Goal: Task Accomplishment & Management: Manage account settings

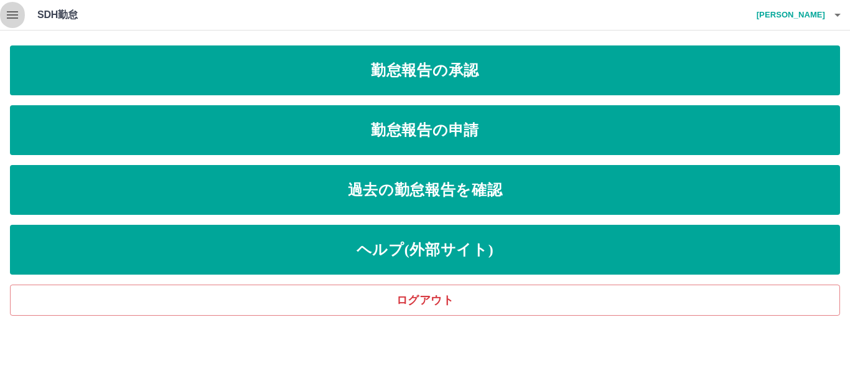
click at [12, 16] on icon "button" at bounding box center [12, 14] width 15 height 15
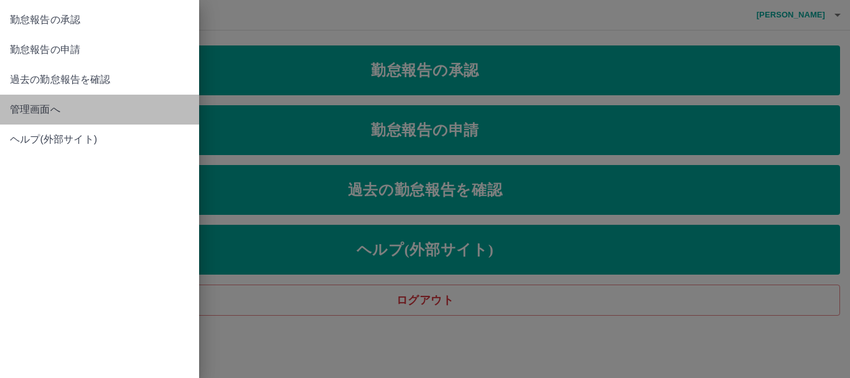
click at [49, 106] on span "管理画面へ" at bounding box center [99, 109] width 179 height 15
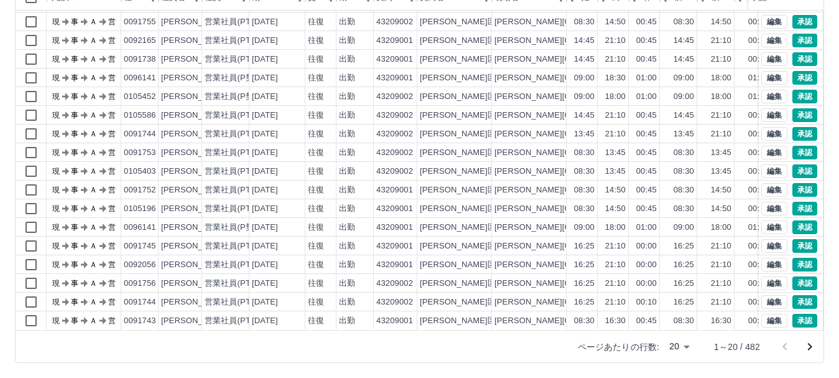
scroll to position [65, 0]
click at [796, 295] on button "承認" at bounding box center [804, 302] width 25 height 14
click at [792, 276] on button "承認" at bounding box center [804, 283] width 25 height 14
click at [809, 350] on icon "次のページへ" at bounding box center [810, 346] width 4 height 7
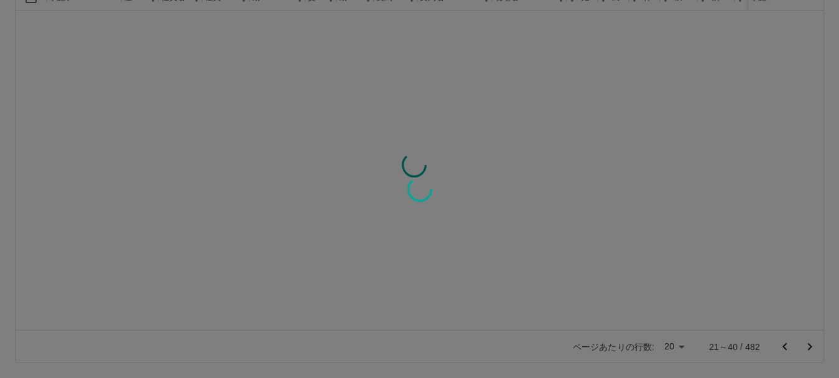
scroll to position [0, 0]
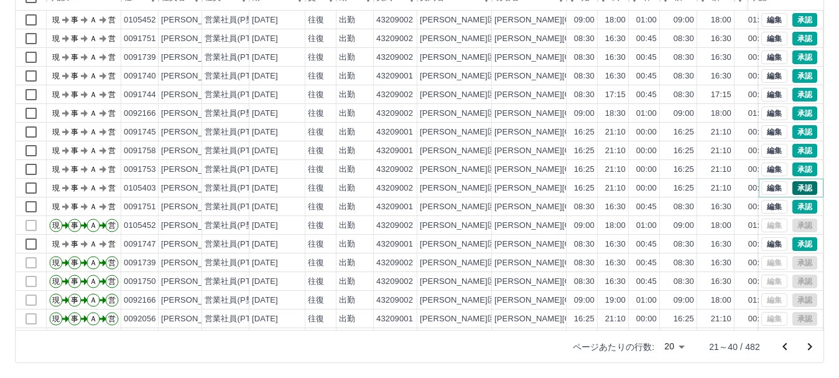
click at [797, 188] on button "承認" at bounding box center [804, 188] width 25 height 14
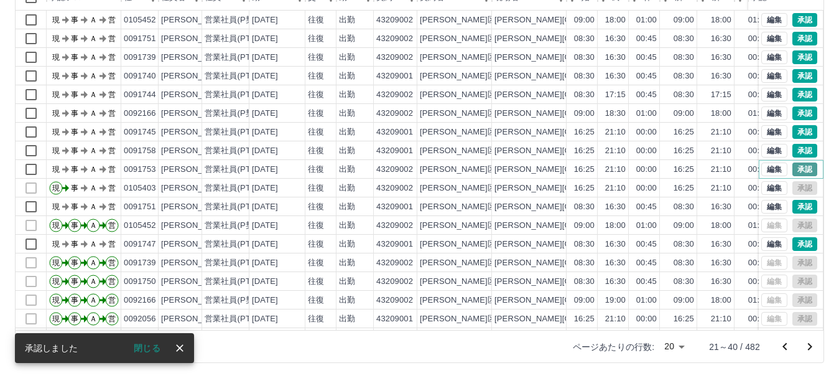
click at [792, 168] on button "承認" at bounding box center [804, 169] width 25 height 14
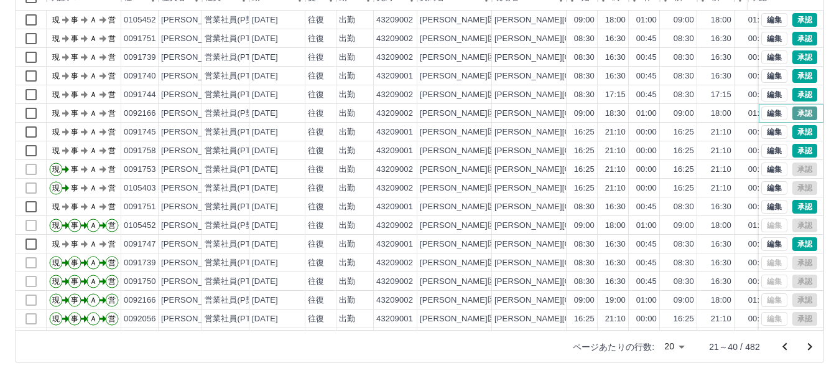
click at [792, 115] on button "承認" at bounding box center [804, 113] width 25 height 14
click at [799, 93] on button "承認" at bounding box center [804, 95] width 25 height 14
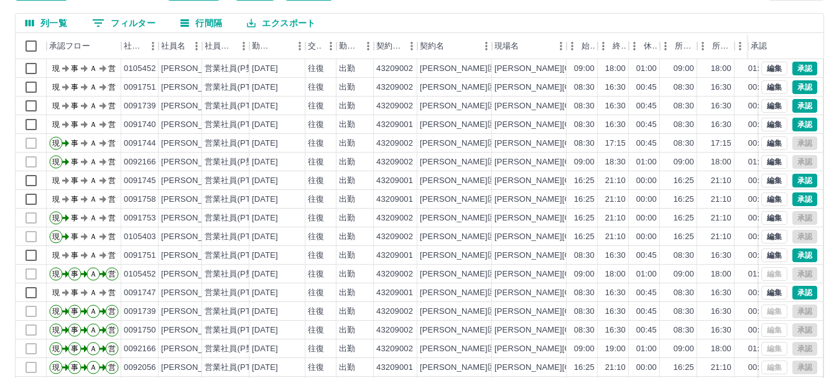
scroll to position [86, 0]
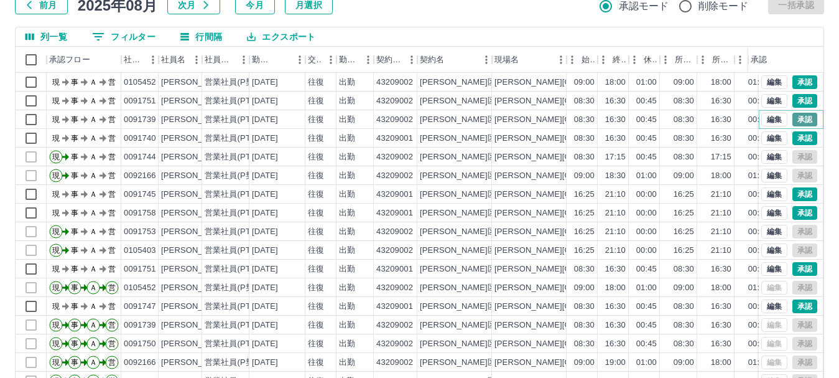
click at [794, 119] on button "承認" at bounding box center [804, 120] width 25 height 14
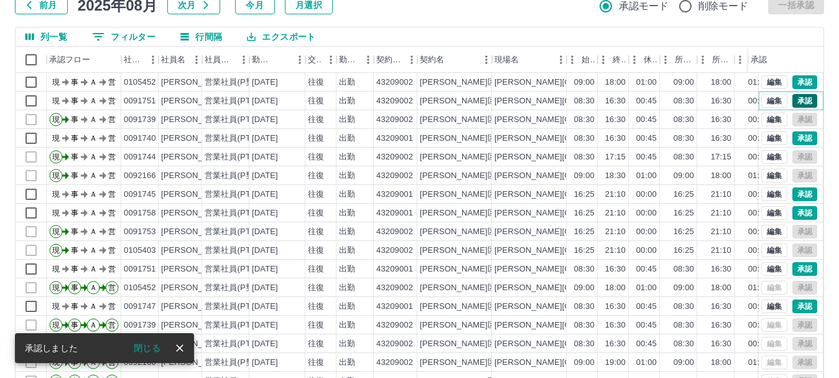
click at [794, 98] on button "承認" at bounding box center [804, 101] width 25 height 14
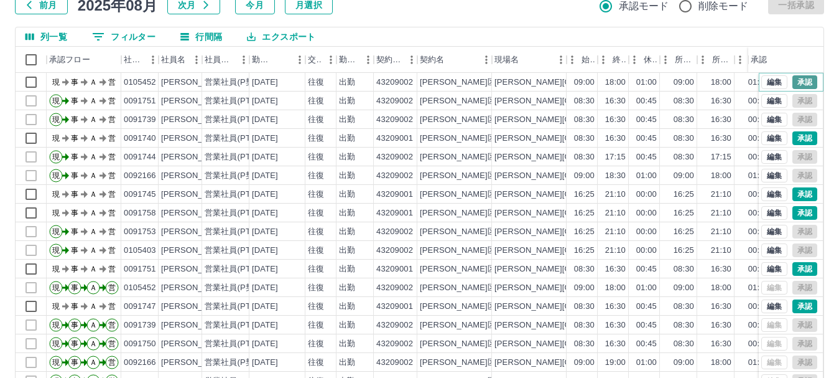
click at [792, 78] on button "承認" at bounding box center [804, 82] width 25 height 14
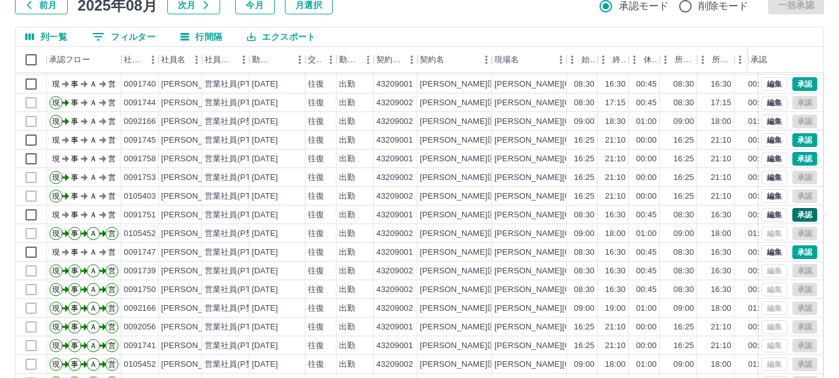
scroll to position [148, 0]
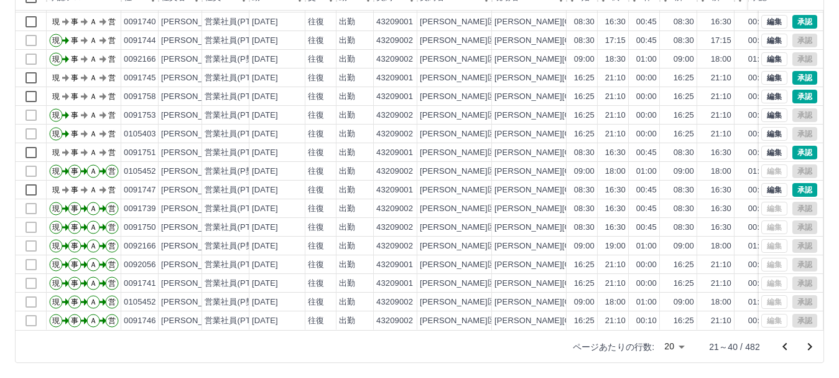
click at [784, 346] on icon "前のページへ" at bounding box center [784, 345] width 4 height 7
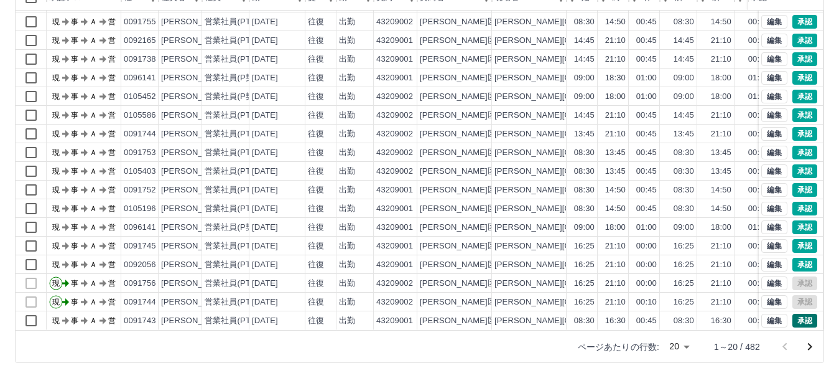
scroll to position [65, 0]
click at [798, 164] on button "承認" at bounding box center [804, 171] width 25 height 14
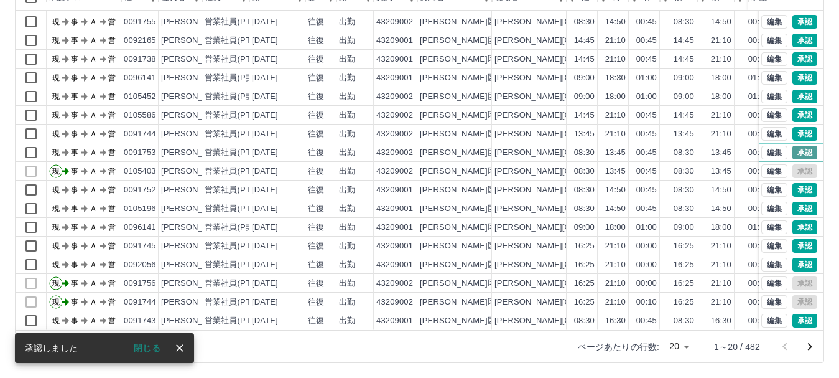
click at [795, 146] on button "承認" at bounding box center [804, 153] width 25 height 14
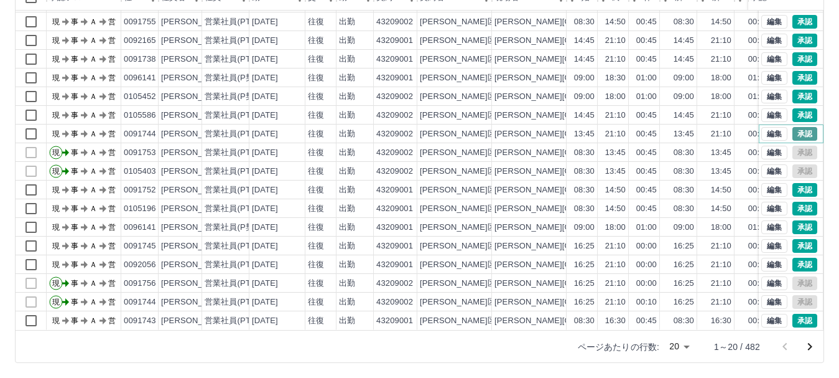
click at [792, 127] on button "承認" at bounding box center [804, 134] width 25 height 14
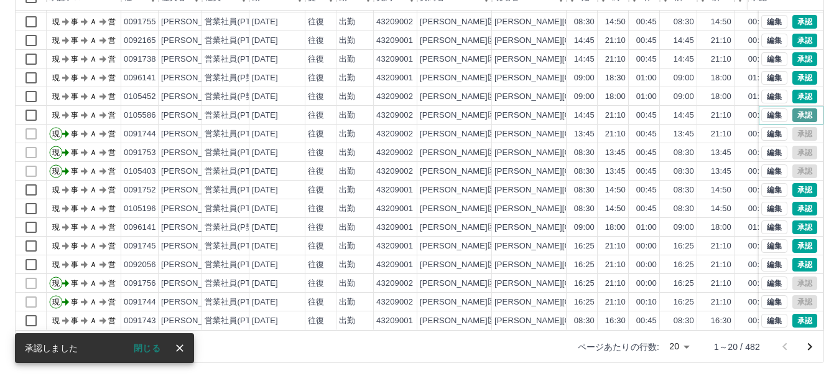
click at [794, 108] on button "承認" at bounding box center [804, 115] width 25 height 14
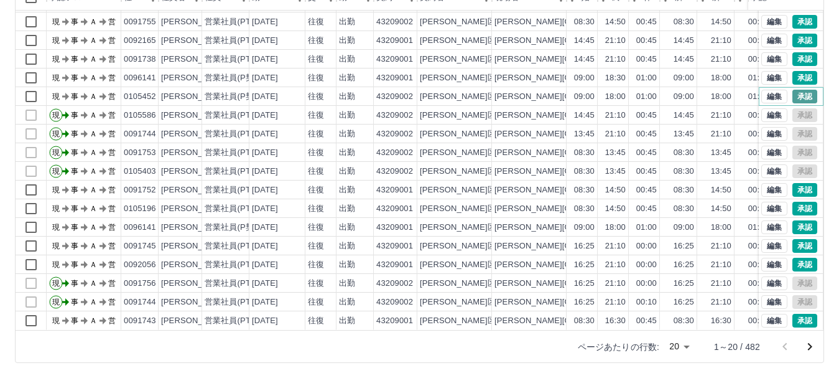
click at [792, 90] on button "承認" at bounding box center [804, 97] width 25 height 14
click at [795, 71] on button "承認" at bounding box center [804, 78] width 25 height 14
click at [807, 343] on icon "次のページへ" at bounding box center [809, 346] width 15 height 15
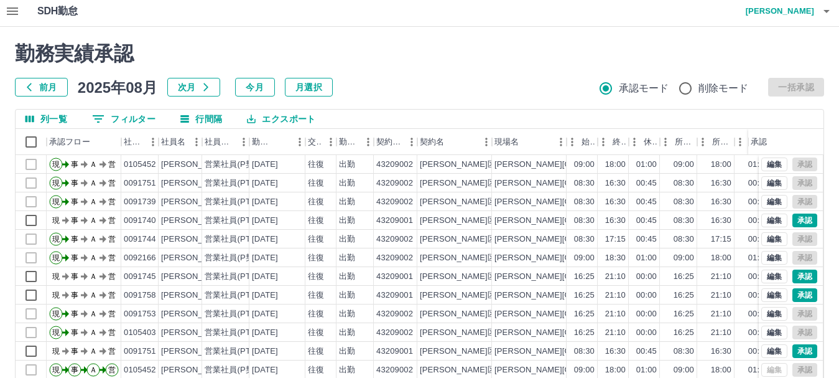
scroll to position [0, 0]
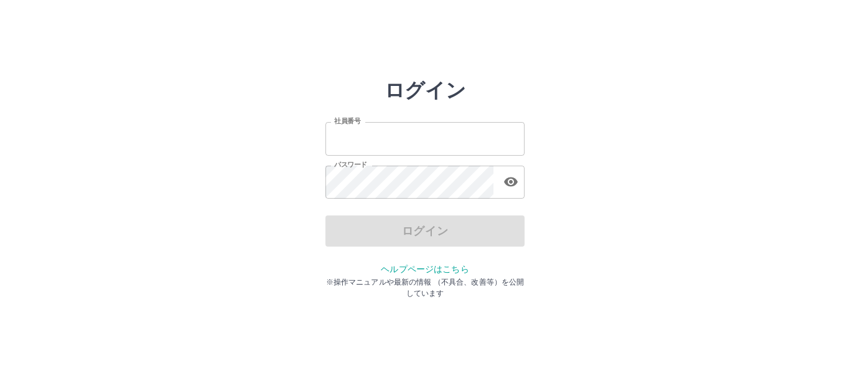
type input "*******"
click at [652, 248] on div "ログイン 社員番号 ******* 社員番号 パスワード パスワード ログイン ヘルプページはこちら ※操作マニュアルや最新の情報 （不具合、改善等）を公開し…" at bounding box center [425, 177] width 746 height 199
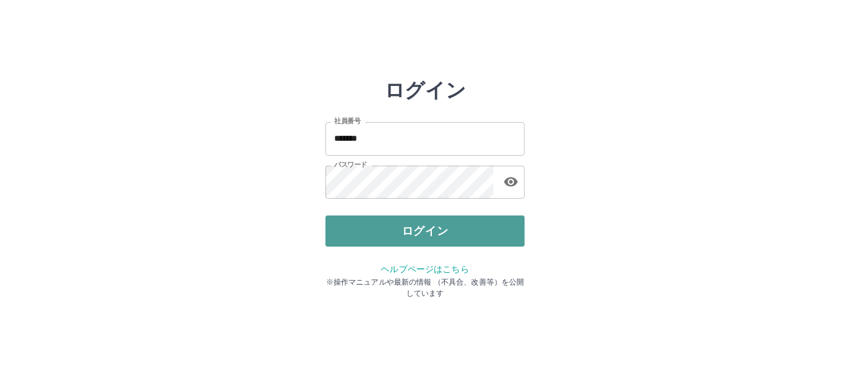
click at [461, 236] on button "ログイン" at bounding box center [424, 230] width 199 height 31
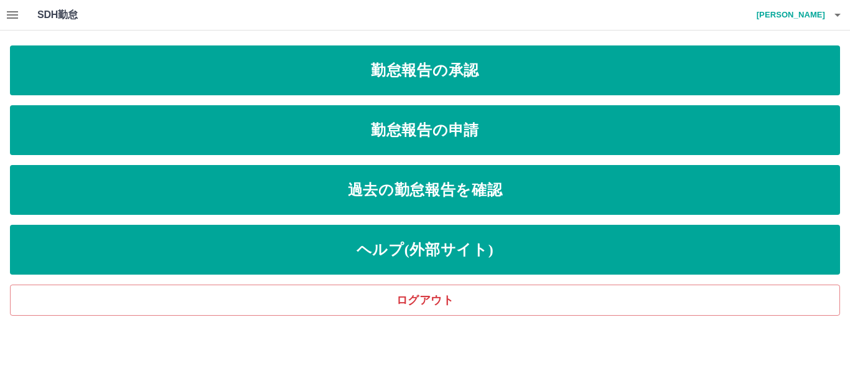
click at [9, 17] on icon "button" at bounding box center [12, 14] width 11 height 7
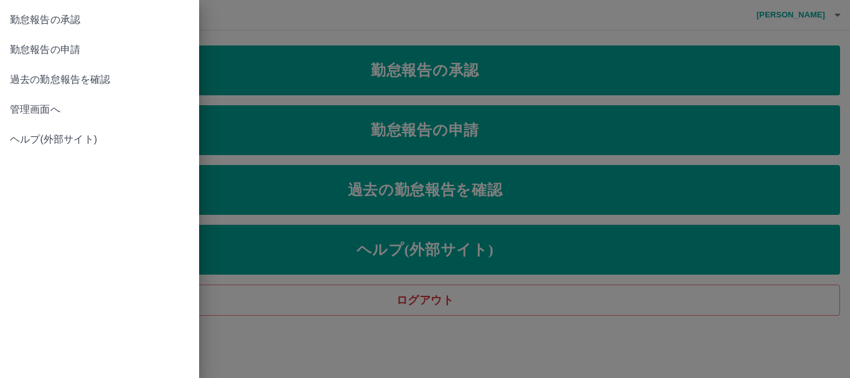
click at [19, 109] on span "管理画面へ" at bounding box center [99, 109] width 179 height 15
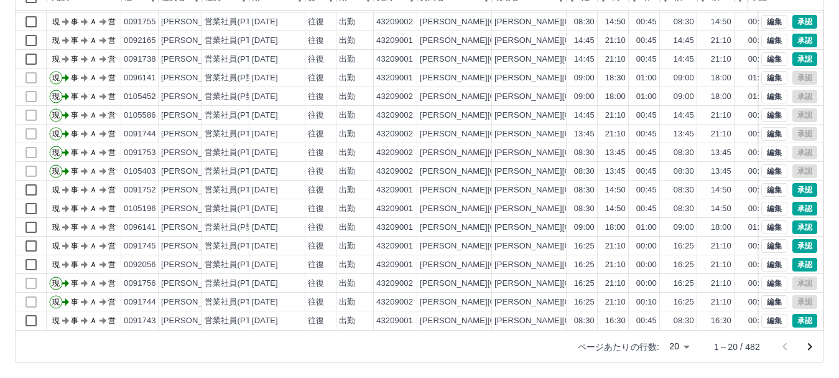
scroll to position [65, 0]
click at [809, 345] on icon "次のページへ" at bounding box center [809, 346] width 15 height 15
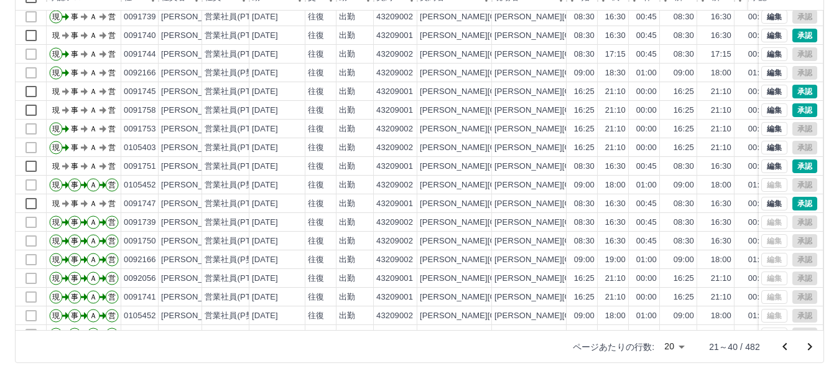
scroll to position [62, 0]
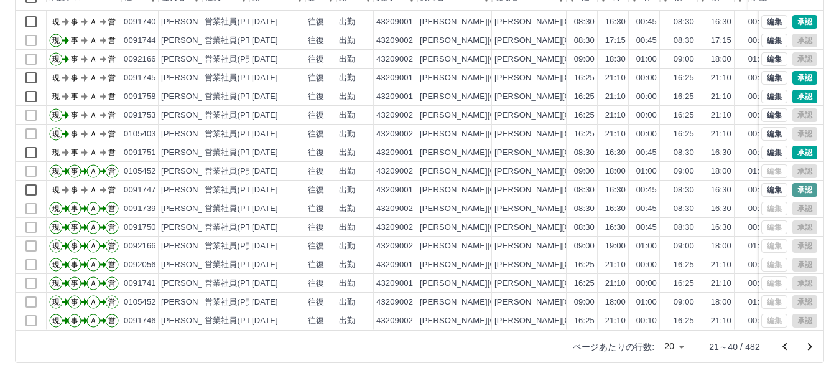
click at [797, 183] on button "承認" at bounding box center [804, 190] width 25 height 14
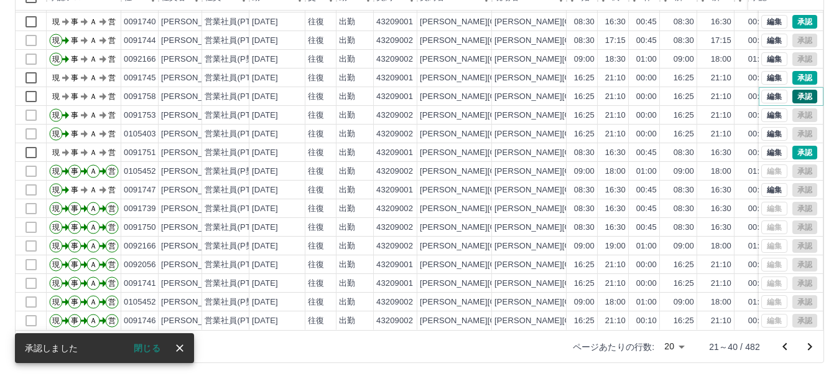
click at [794, 90] on button "承認" at bounding box center [804, 97] width 25 height 14
click at [795, 71] on button "承認" at bounding box center [804, 78] width 25 height 14
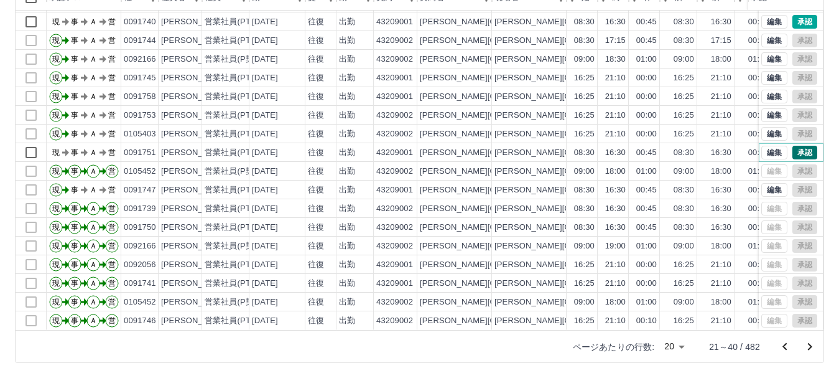
click at [800, 146] on button "承認" at bounding box center [804, 153] width 25 height 14
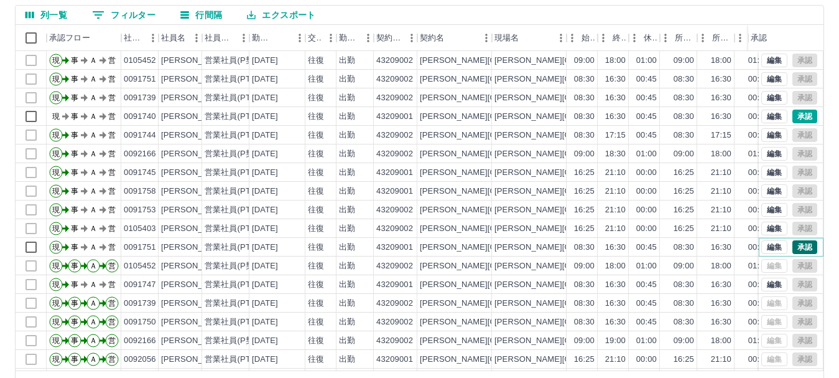
scroll to position [86, 0]
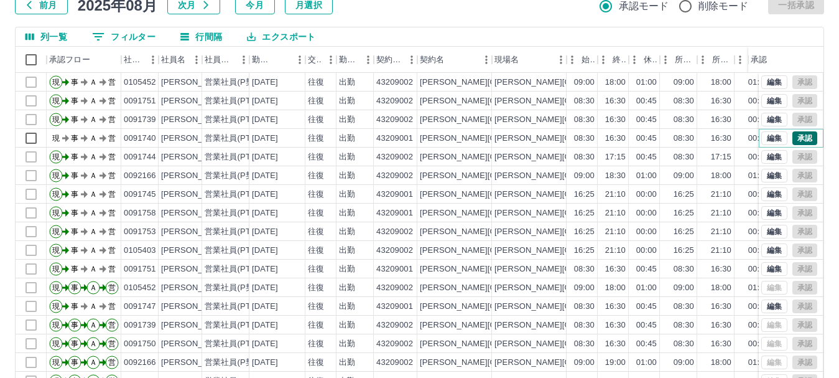
click at [799, 136] on button "承認" at bounding box center [804, 138] width 25 height 14
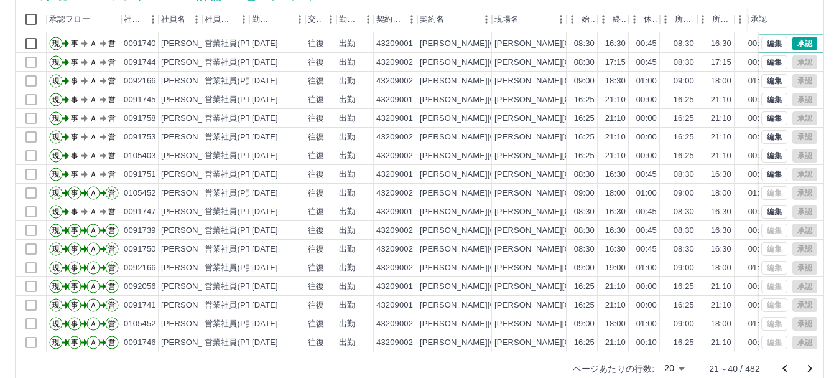
scroll to position [148, 0]
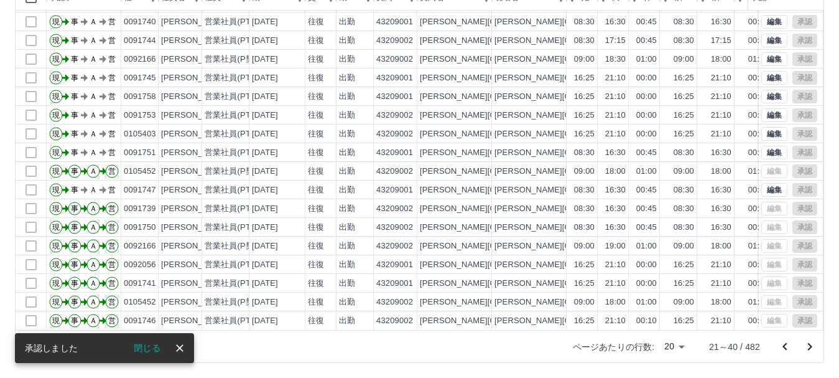
click at [787, 345] on icon "前のページへ" at bounding box center [784, 346] width 15 height 15
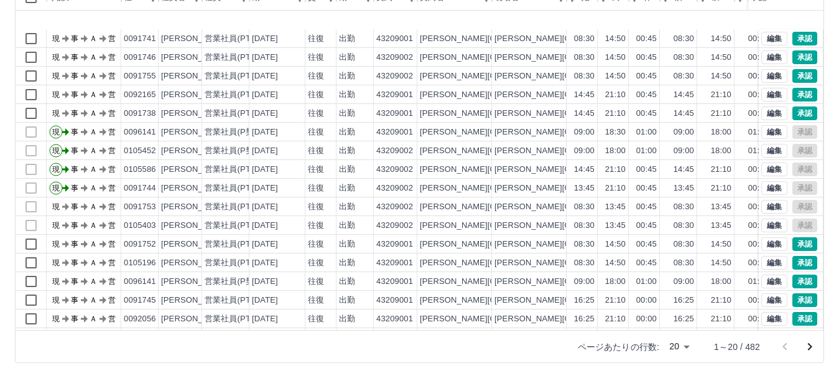
scroll to position [65, 0]
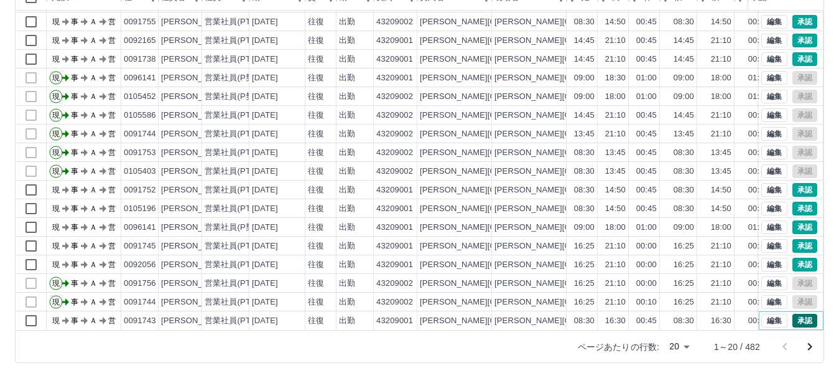
click at [794, 313] on button "承認" at bounding box center [804, 320] width 25 height 14
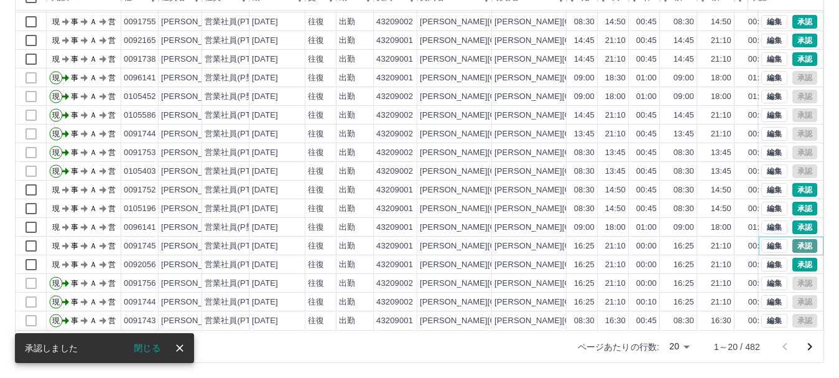
click at [799, 239] on button "承認" at bounding box center [804, 246] width 25 height 14
click at [793, 257] on button "承認" at bounding box center [804, 264] width 25 height 14
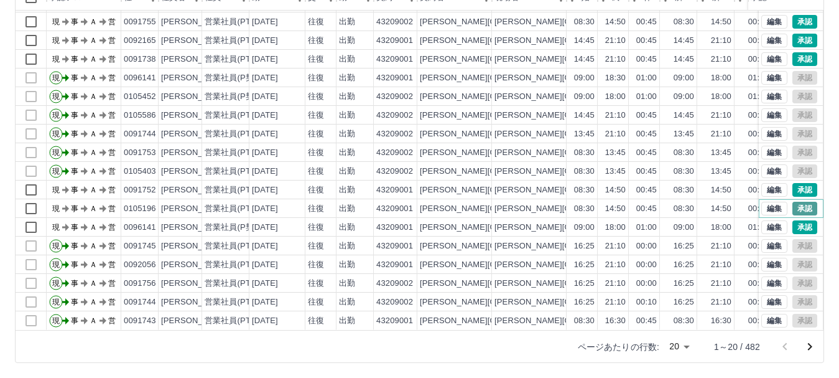
click at [797, 202] on button "承認" at bounding box center [804, 209] width 25 height 14
click at [793, 183] on button "承認" at bounding box center [804, 190] width 25 height 14
click at [792, 183] on button "承認" at bounding box center [804, 190] width 25 height 14
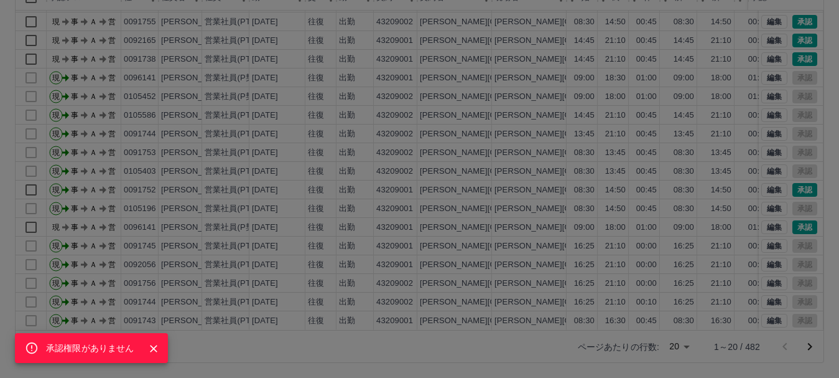
click at [806, 256] on div "承認権限がありません" at bounding box center [419, 189] width 839 height 378
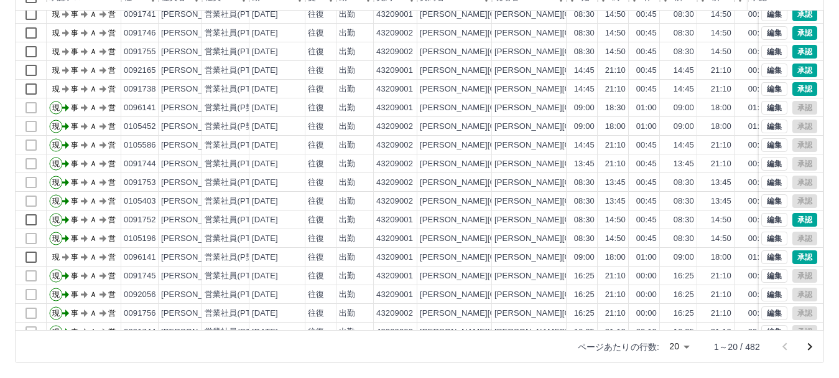
scroll to position [2, 0]
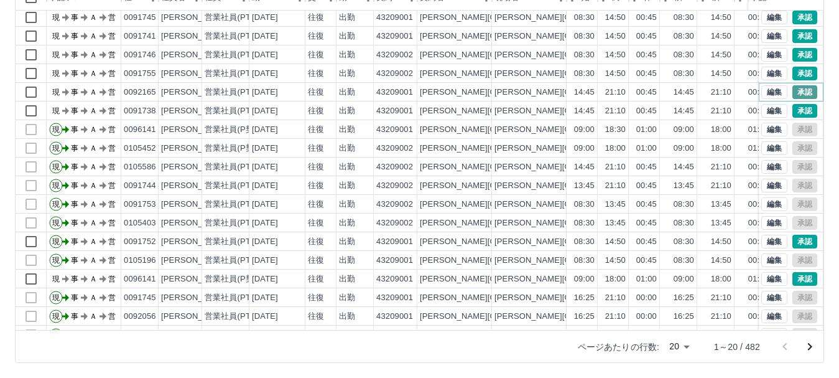
click at [797, 86] on button "承認" at bounding box center [804, 92] width 25 height 14
click at [793, 111] on button "承認" at bounding box center [804, 111] width 25 height 14
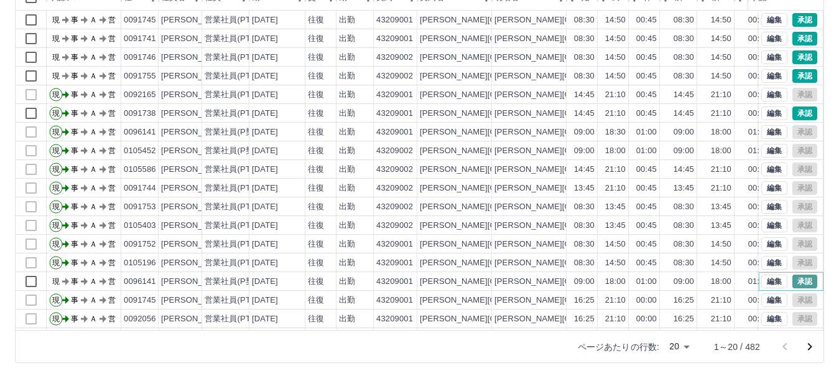
click at [798, 279] on button "承認" at bounding box center [804, 281] width 25 height 14
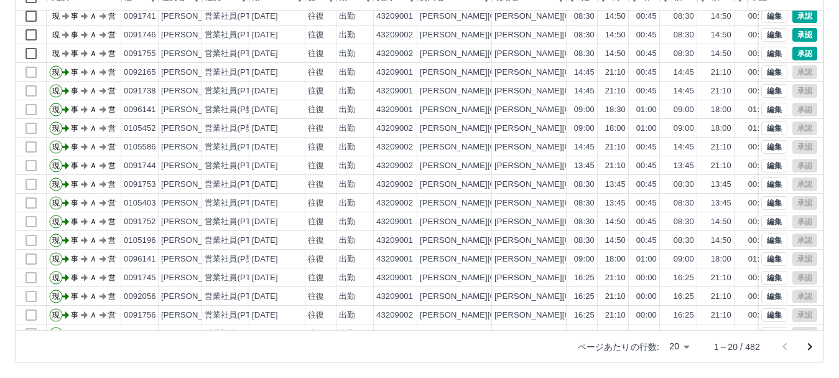
scroll to position [62, 0]
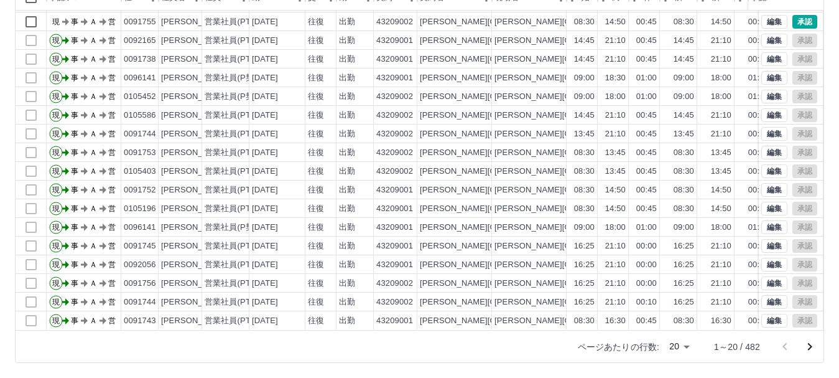
click at [808, 347] on icon "次のページへ" at bounding box center [809, 346] width 15 height 15
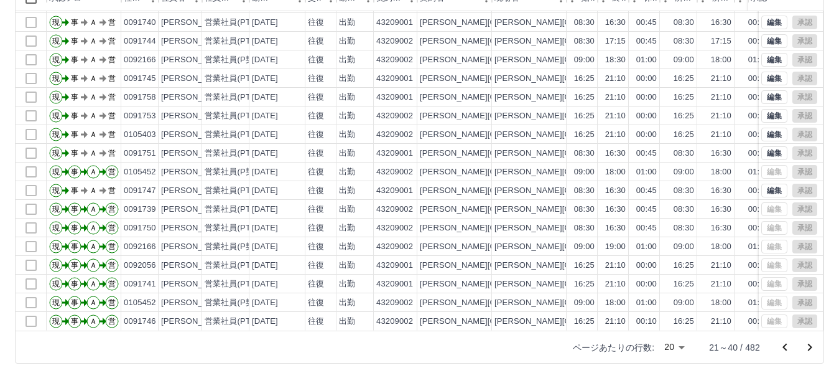
scroll to position [148, 0]
click at [787, 347] on icon "前のページへ" at bounding box center [784, 346] width 15 height 15
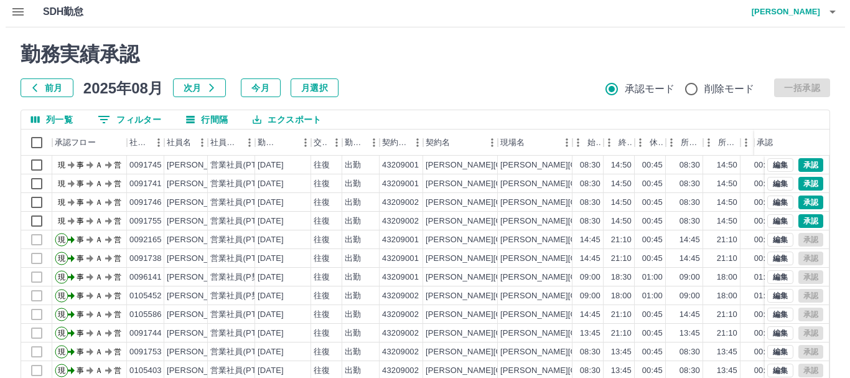
scroll to position [0, 0]
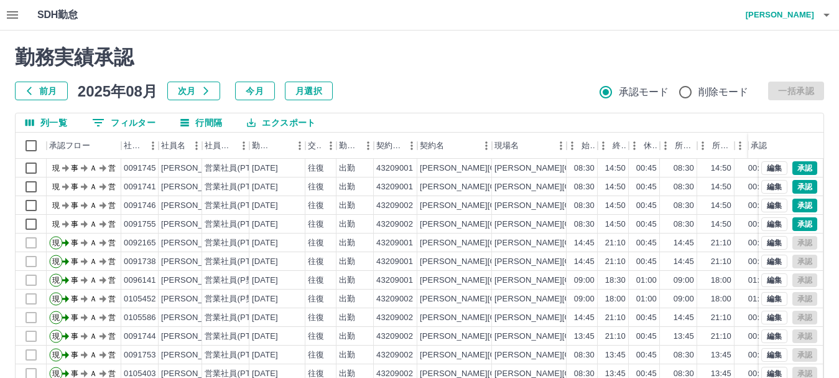
click at [833, 13] on icon "button" at bounding box center [826, 14] width 15 height 15
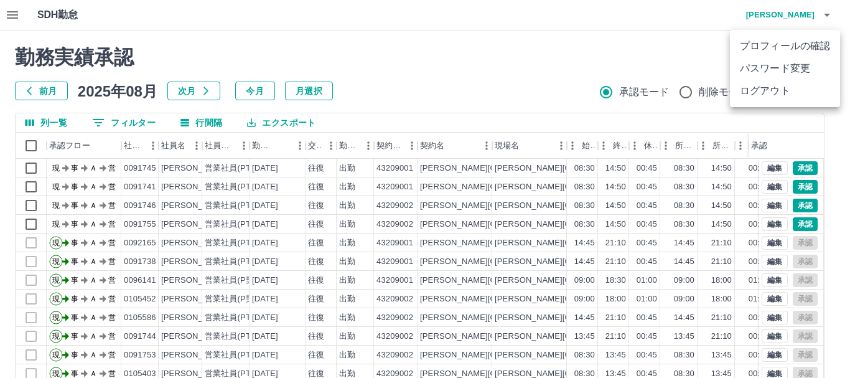
click at [802, 91] on li "ログアウト" at bounding box center [785, 91] width 110 height 22
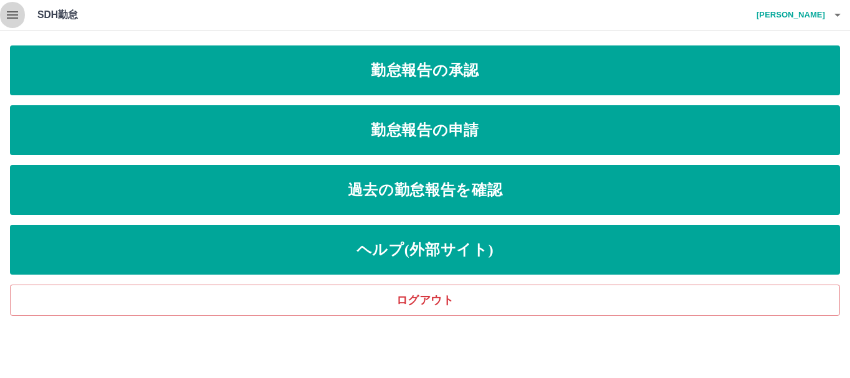
click at [12, 17] on icon "button" at bounding box center [12, 14] width 15 height 15
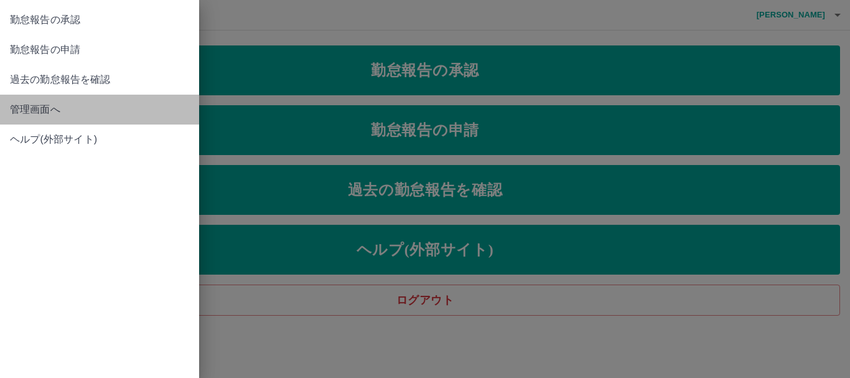
click at [21, 108] on span "管理画面へ" at bounding box center [99, 109] width 179 height 15
